Goal: Task Accomplishment & Management: Use online tool/utility

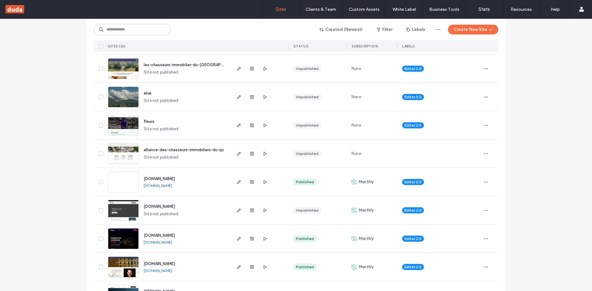
scroll to position [125, 0]
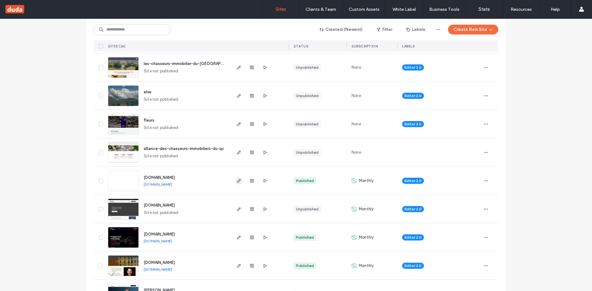
click at [237, 181] on icon "button" at bounding box center [238, 180] width 5 height 5
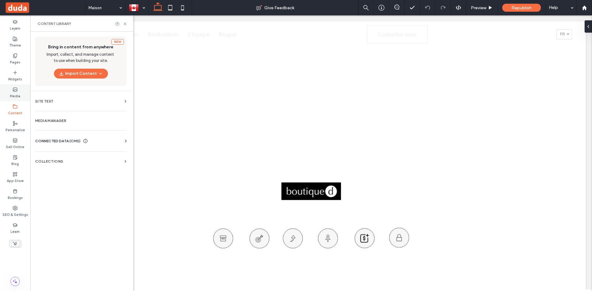
click at [16, 92] on icon at bounding box center [15, 89] width 5 height 5
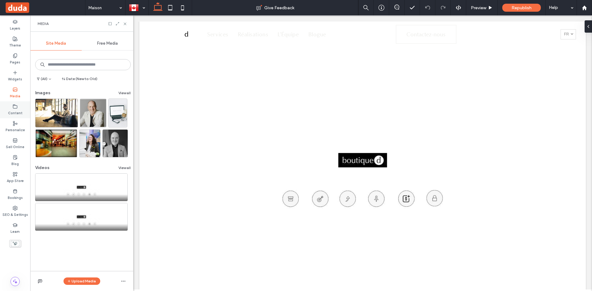
click at [17, 107] on use at bounding box center [15, 106] width 4 height 4
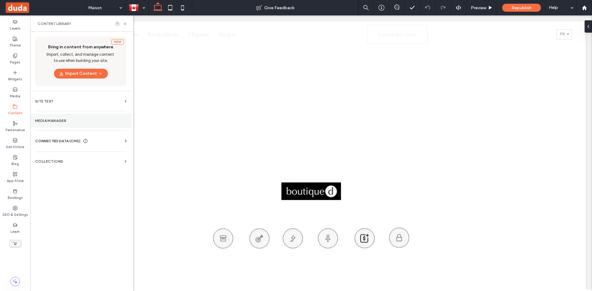
click at [71, 122] on label "Media Manager" at bounding box center [80, 121] width 91 height 4
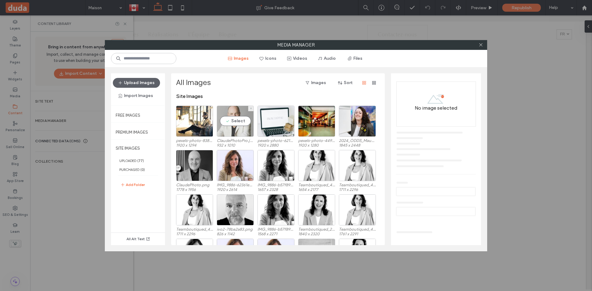
click at [235, 109] on div "Select" at bounding box center [235, 121] width 37 height 31
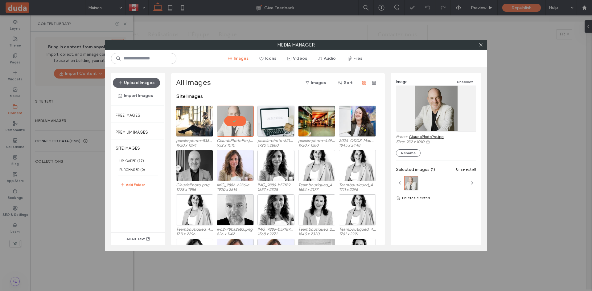
click at [424, 137] on link "ClaudePhotoPro.jpg" at bounding box center [426, 136] width 35 height 5
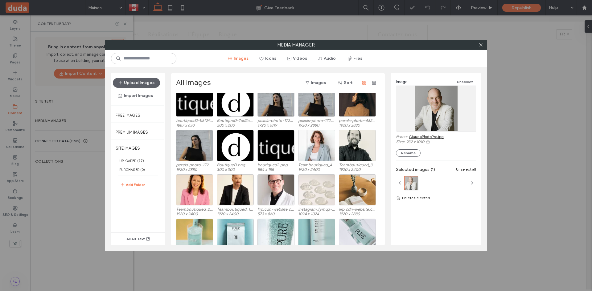
scroll to position [331, 0]
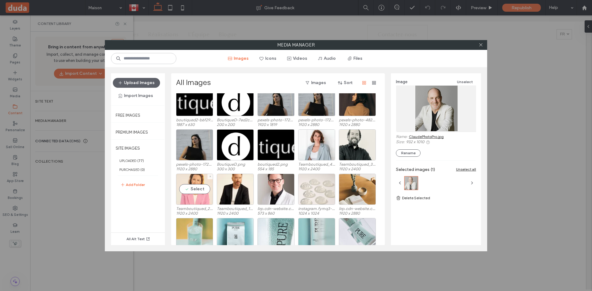
click at [202, 180] on div "Select" at bounding box center [194, 189] width 37 height 31
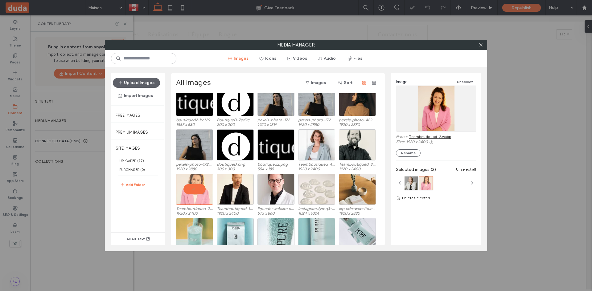
click at [438, 136] on link "Teamboutiqued_2.webp" at bounding box center [430, 136] width 42 height 5
